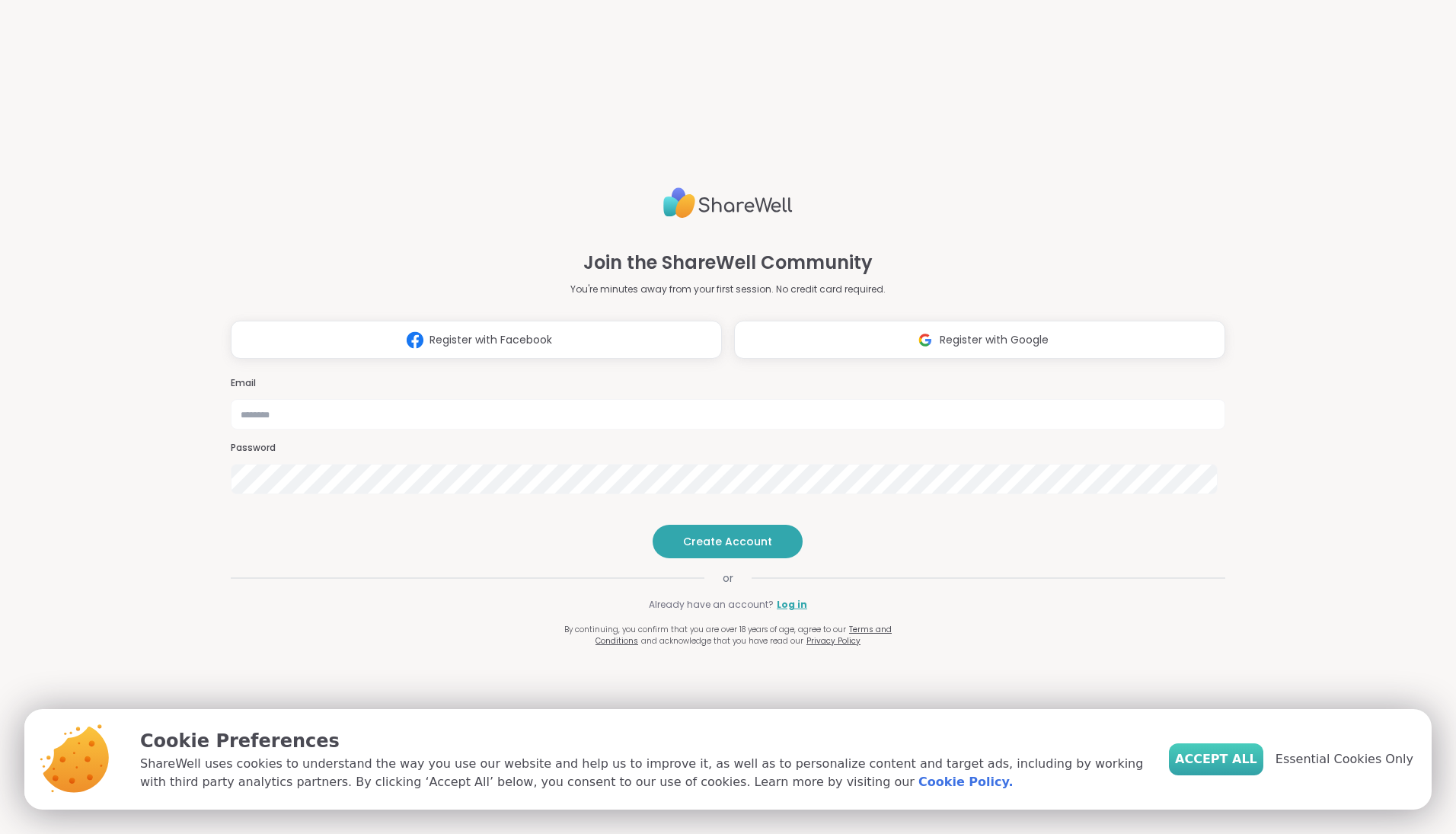
click at [1212, 758] on span "Accept All" at bounding box center [1217, 760] width 83 height 19
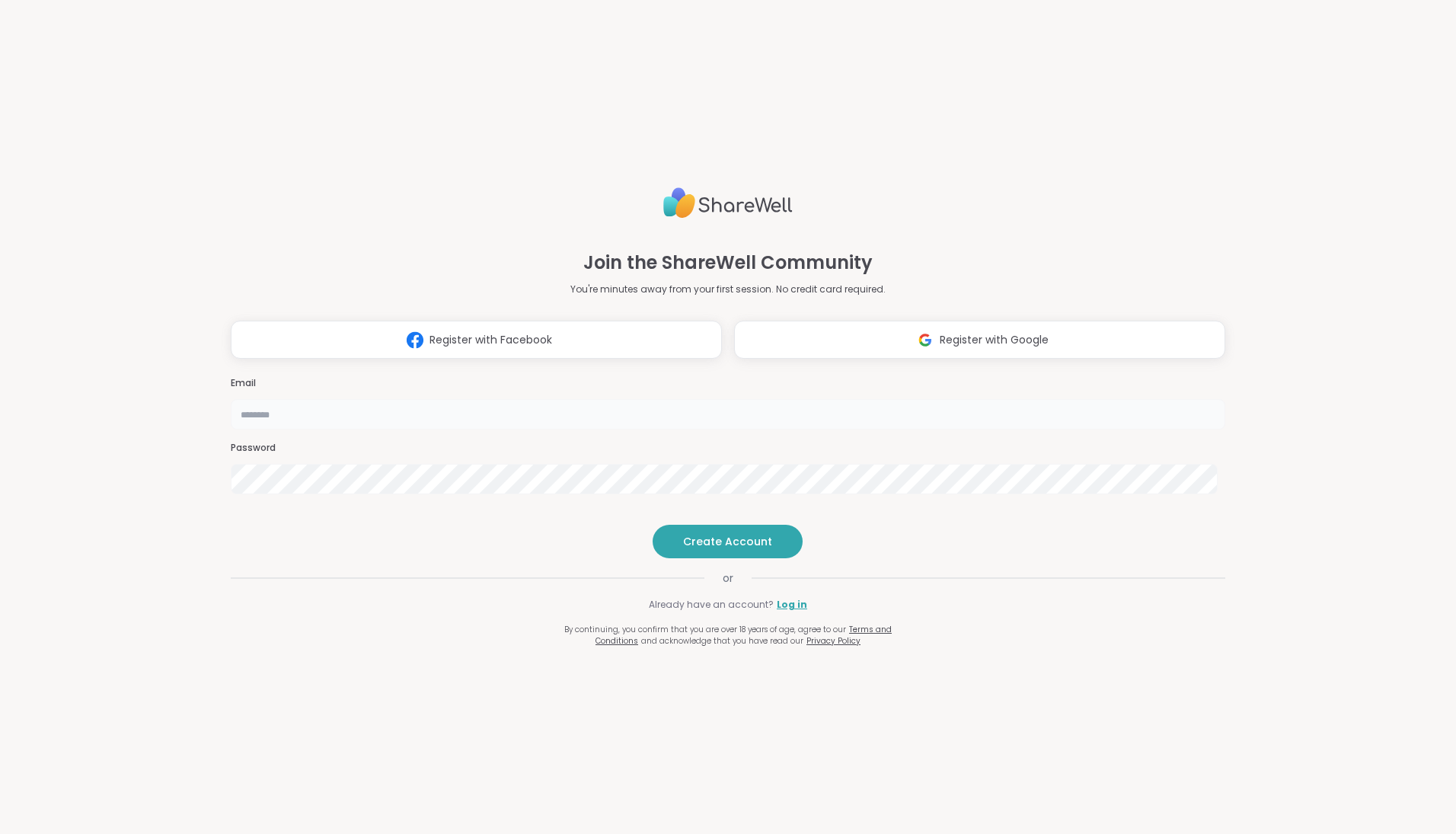
click at [732, 399] on input "email" at bounding box center [728, 414] width 995 height 30
type input "**********"
click at [728, 549] on span "Create Account" at bounding box center [728, 542] width 89 height 15
